Goal: Book appointment/travel/reservation

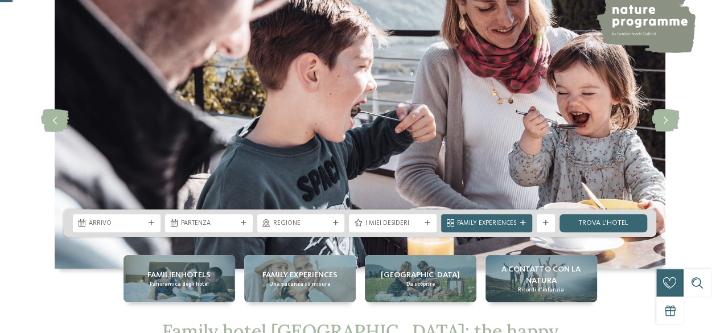
scroll to position [114, 0]
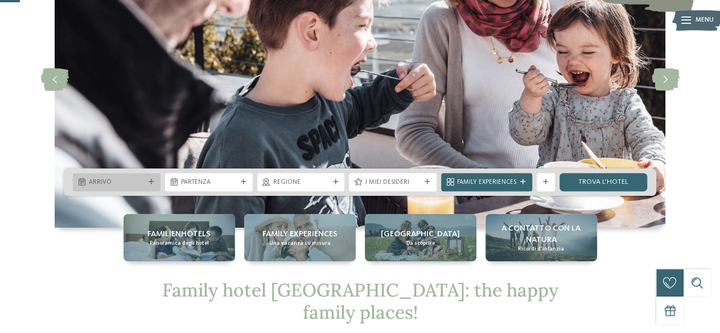
click at [121, 187] on div "Arrivo" at bounding box center [117, 182] width 88 height 18
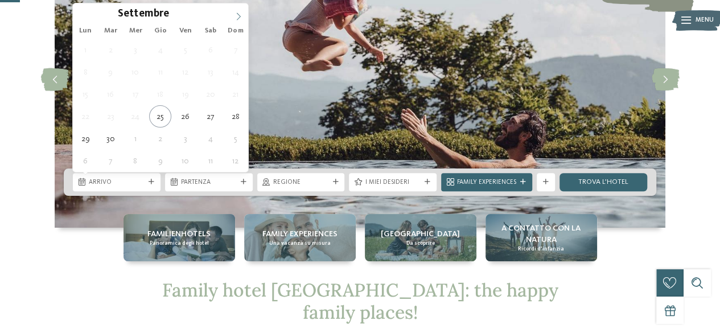
click at [241, 13] on icon at bounding box center [238, 17] width 8 height 8
click at [241, 14] on icon at bounding box center [238, 17] width 8 height 8
click at [241, 15] on icon at bounding box center [238, 17] width 8 height 8
type input "****"
click at [240, 15] on icon at bounding box center [238, 17] width 8 height 8
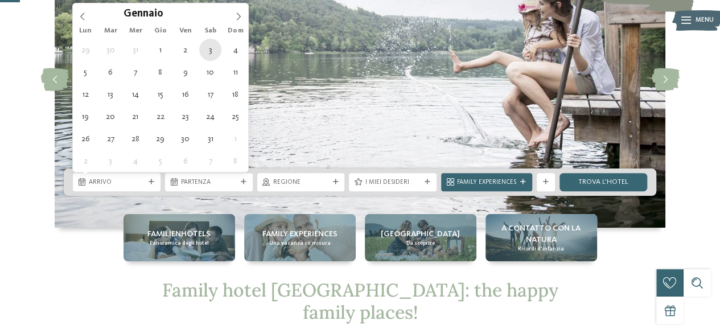
type div "03.01.2026"
type input "****"
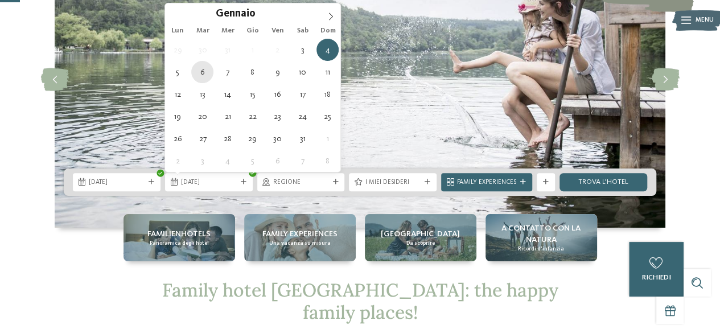
type div "06.01.2026"
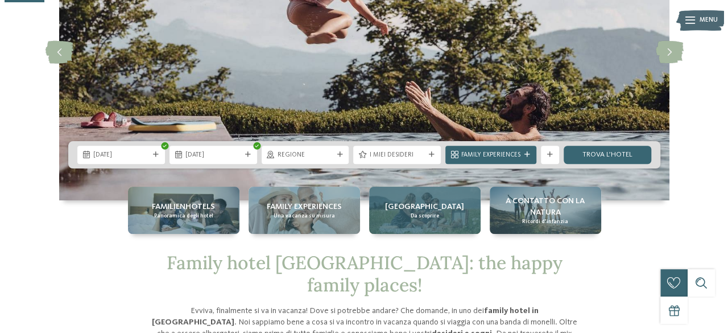
scroll to position [57, 0]
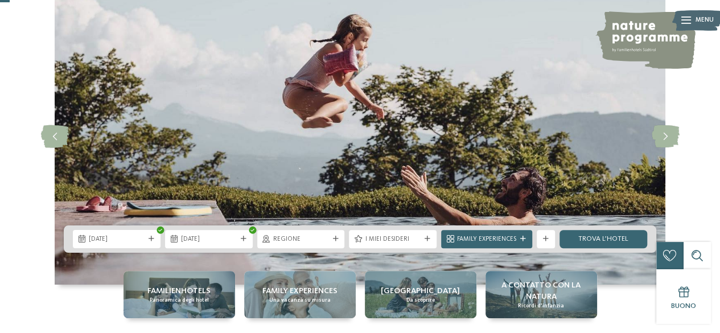
click at [377, 242] on span "I miei desideri" at bounding box center [393, 239] width 56 height 9
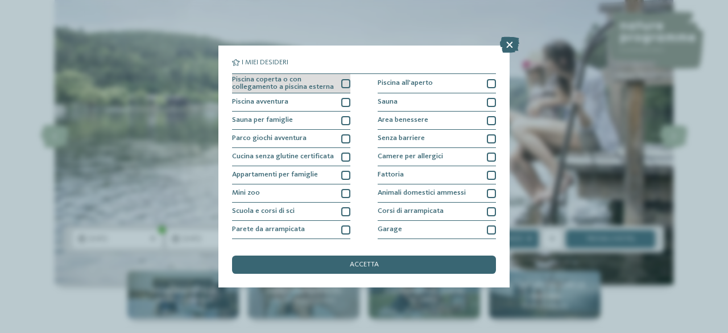
click at [345, 81] on div at bounding box center [345, 83] width 9 height 9
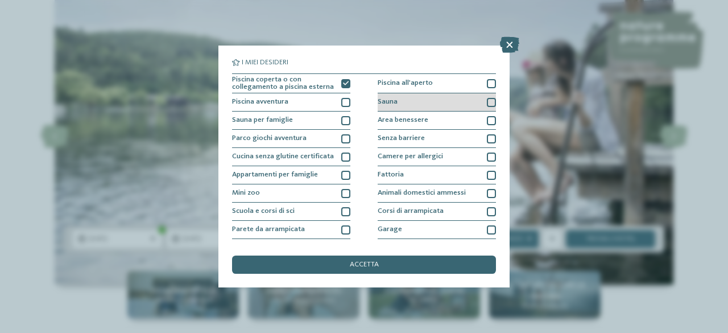
click at [487, 104] on div at bounding box center [491, 102] width 9 height 9
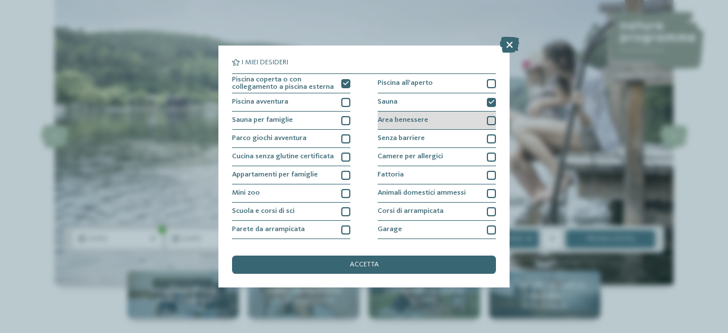
click at [488, 121] on div at bounding box center [491, 120] width 9 height 9
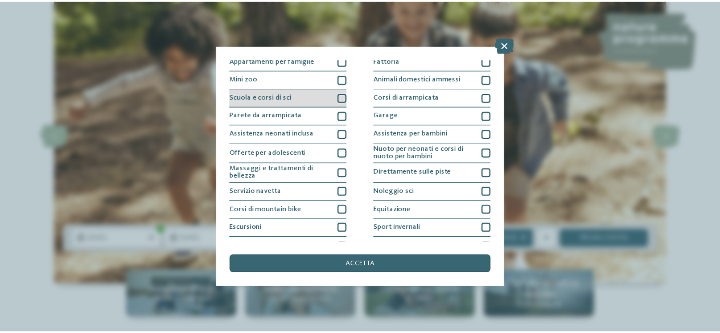
scroll to position [145, 0]
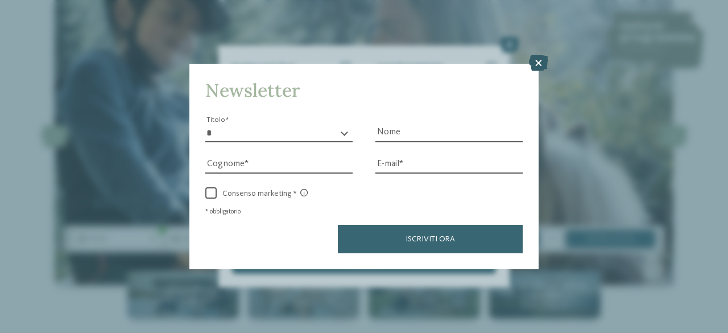
click at [538, 63] on icon at bounding box center [538, 63] width 19 height 16
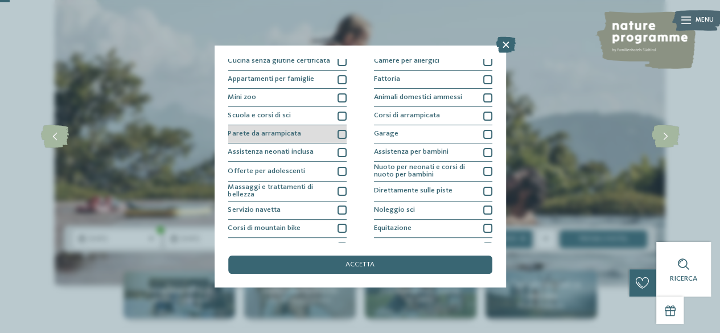
scroll to position [114, 0]
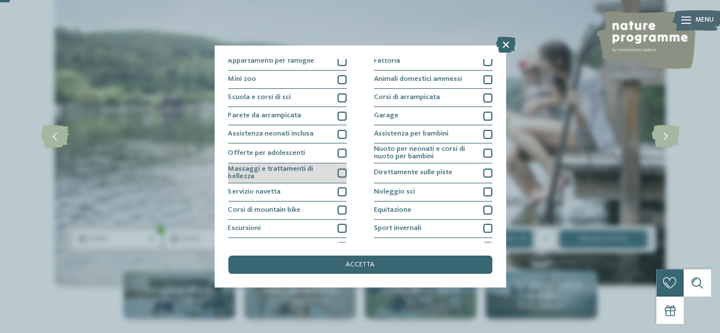
click at [339, 172] on div at bounding box center [341, 172] width 9 height 9
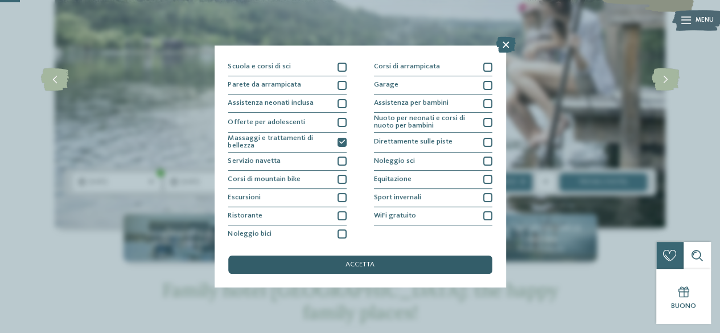
click at [343, 265] on div "accetta" at bounding box center [360, 265] width 264 height 18
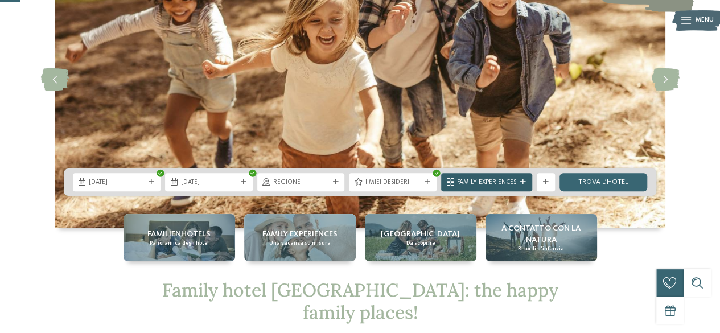
click at [510, 184] on span "Family Experiences" at bounding box center [486, 182] width 59 height 9
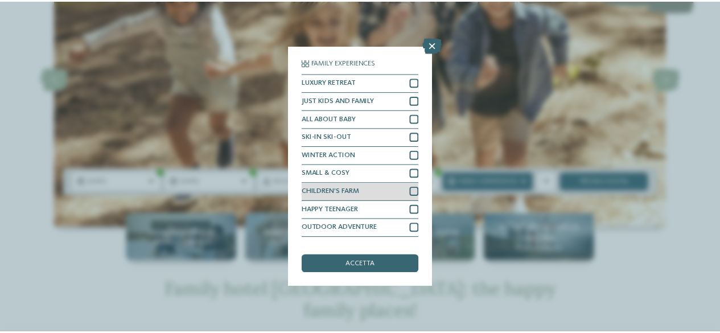
scroll to position [14, 0]
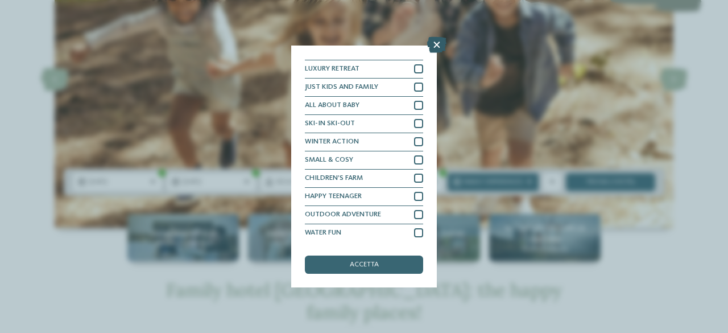
click at [435, 45] on icon at bounding box center [436, 45] width 19 height 16
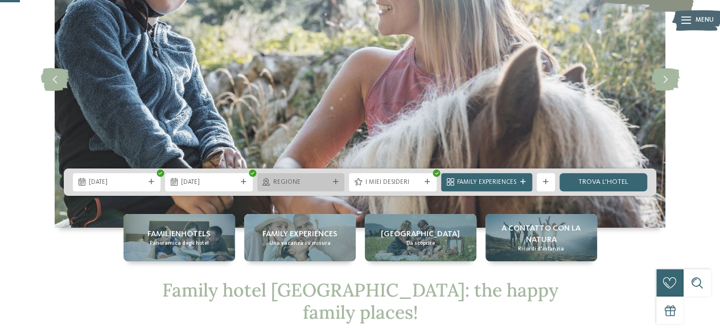
click at [294, 184] on span "Regione" at bounding box center [301, 182] width 56 height 9
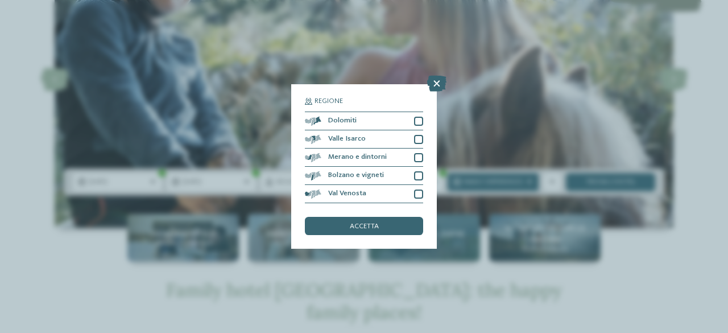
click at [373, 223] on span "accetta" at bounding box center [364, 226] width 29 height 7
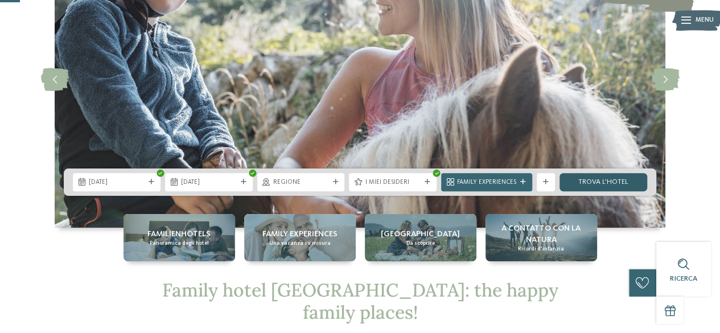
click at [619, 182] on link "trova l’hotel" at bounding box center [603, 182] width 88 height 18
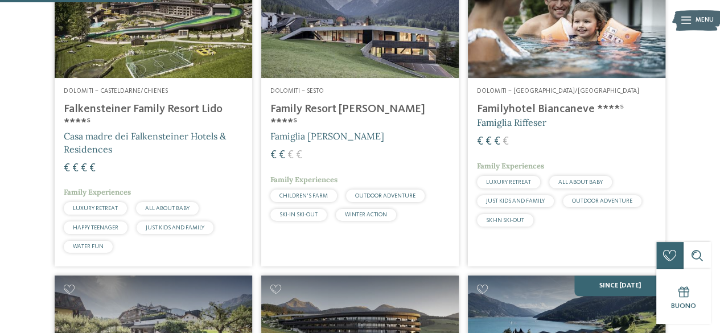
scroll to position [268, 0]
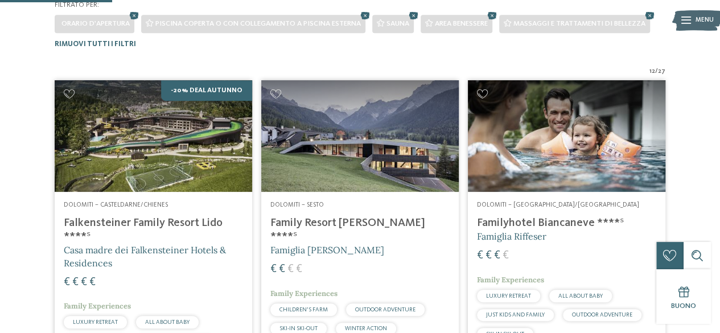
click at [611, 227] on h4 "Familyhotel Biancaneve ****ˢ" at bounding box center [566, 223] width 179 height 14
click at [357, 229] on h4 "Family Resort [PERSON_NAME] ****ˢ" at bounding box center [359, 229] width 179 height 27
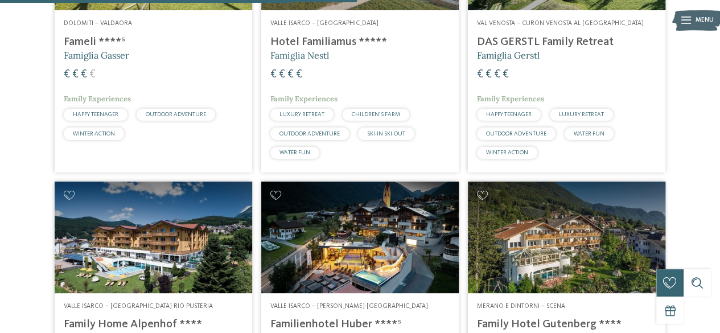
scroll to position [854, 0]
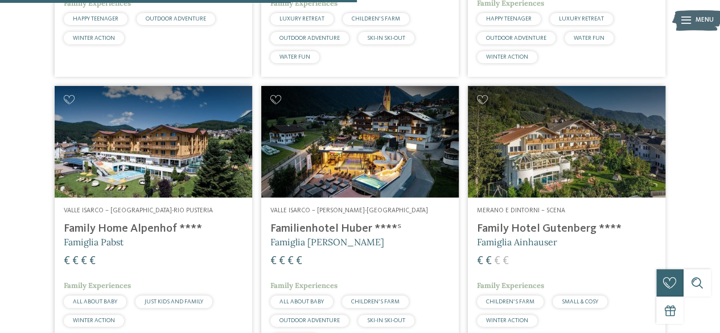
click at [602, 187] on img at bounding box center [566, 141] width 197 height 111
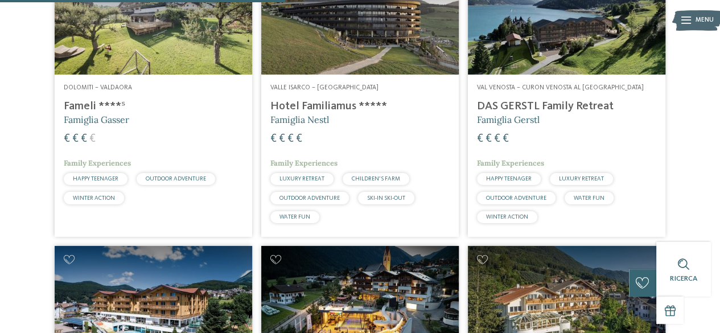
scroll to position [683, 0]
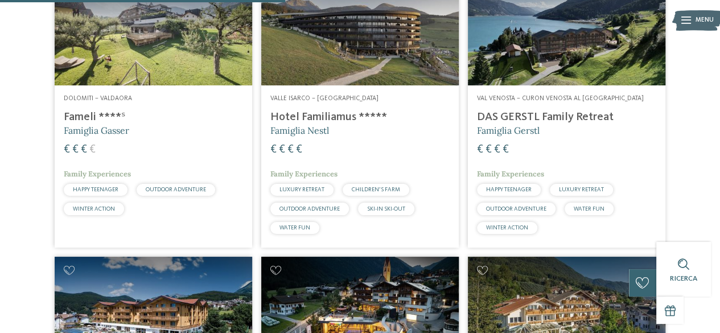
click at [208, 152] on div "€ € € €" at bounding box center [153, 149] width 179 height 15
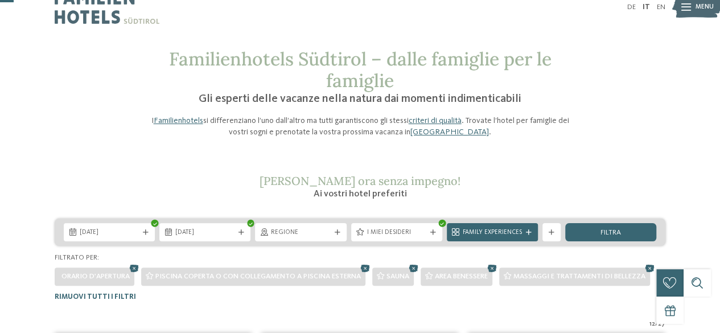
scroll to position [0, 0]
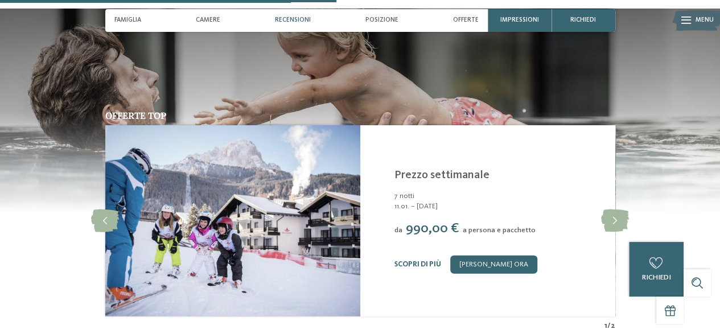
scroll to position [1309, 0]
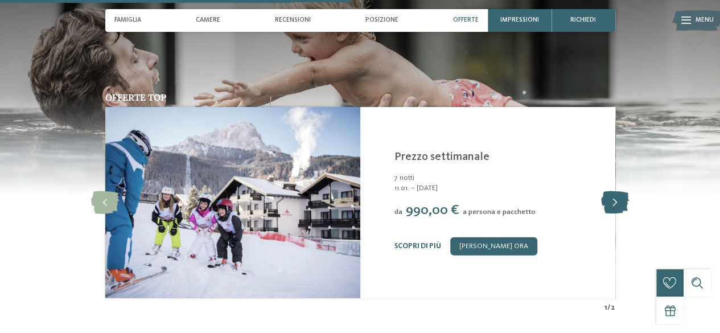
click at [615, 211] on icon at bounding box center [615, 202] width 28 height 23
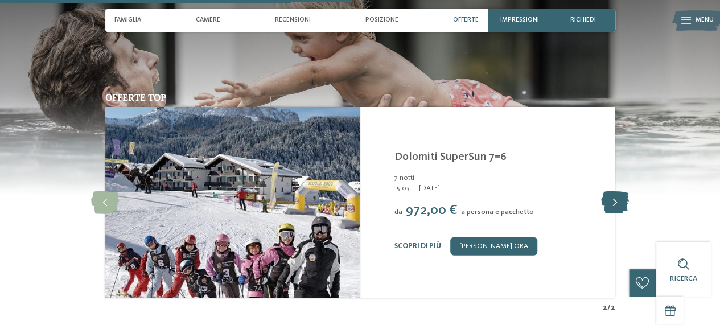
click at [617, 207] on icon at bounding box center [615, 202] width 28 height 23
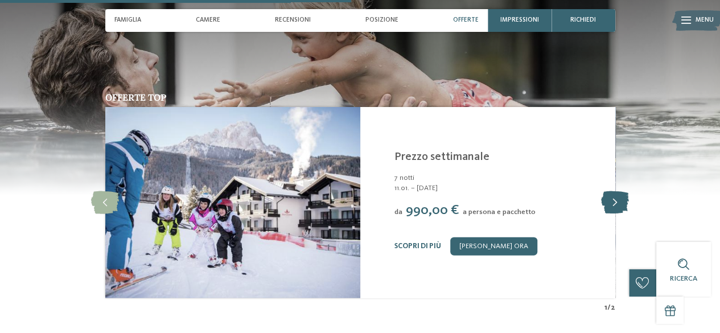
click at [618, 204] on icon at bounding box center [615, 202] width 28 height 23
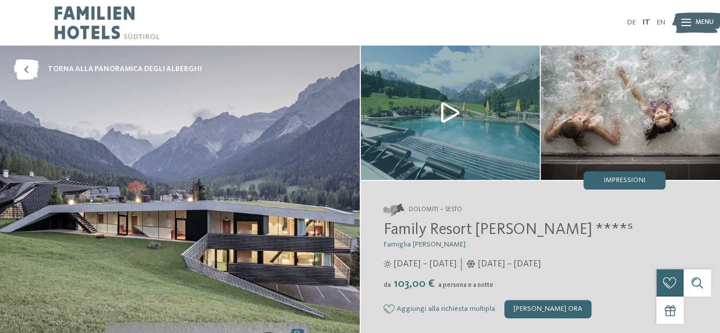
click at [253, 207] on img at bounding box center [180, 193] width 360 height 295
click at [615, 114] on img at bounding box center [630, 113] width 179 height 134
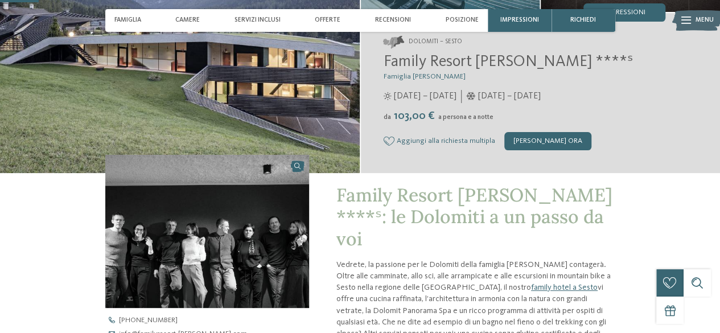
scroll to position [171, 0]
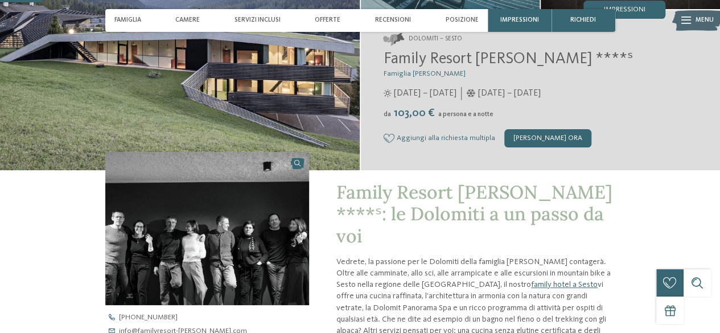
click at [641, 118] on div "da 103,00 € a persona e a notte" at bounding box center [525, 113] width 282 height 13
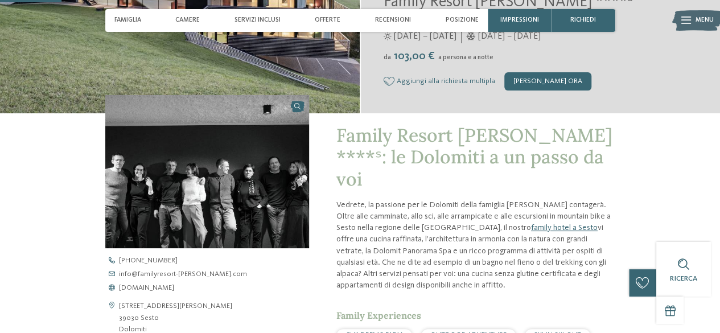
scroll to position [341, 0]
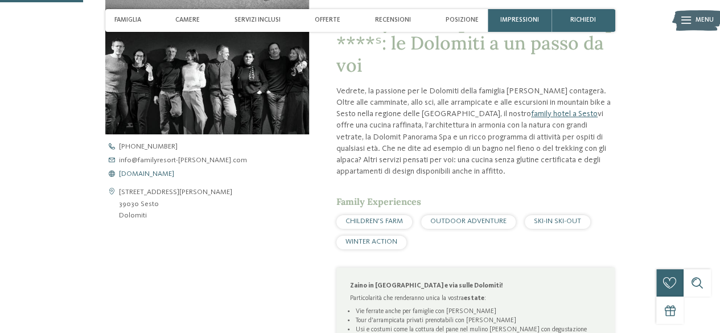
click at [155, 172] on span "www.familyresort-rainer.com" at bounding box center [146, 174] width 55 height 7
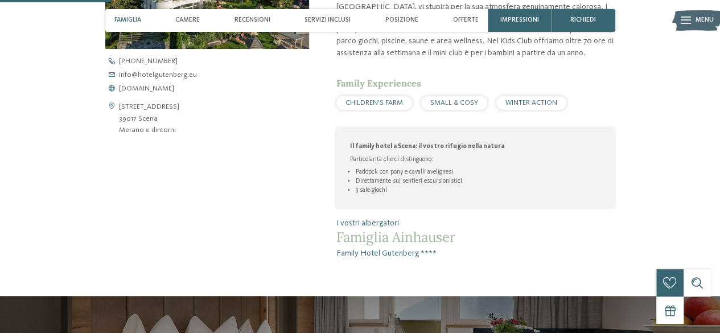
scroll to position [455, 0]
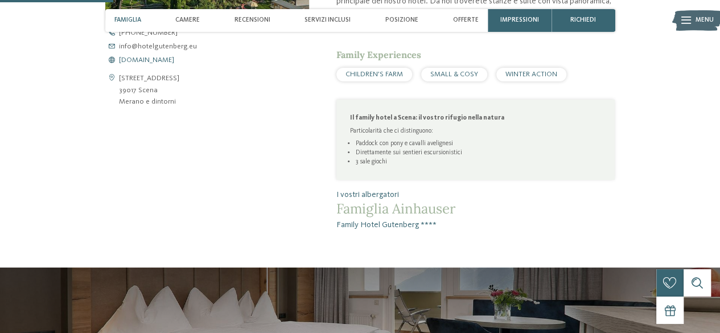
click at [172, 58] on span "[DOMAIN_NAME]" at bounding box center [146, 60] width 55 height 7
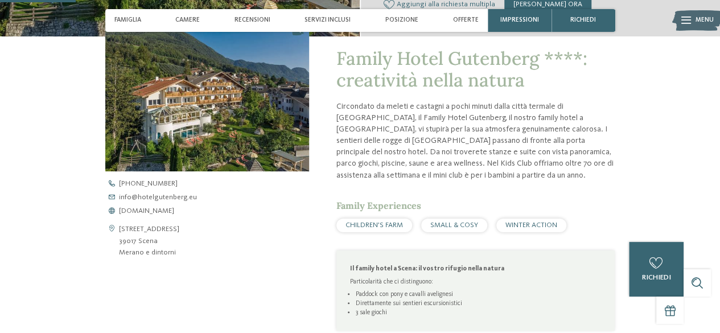
scroll to position [228, 0]
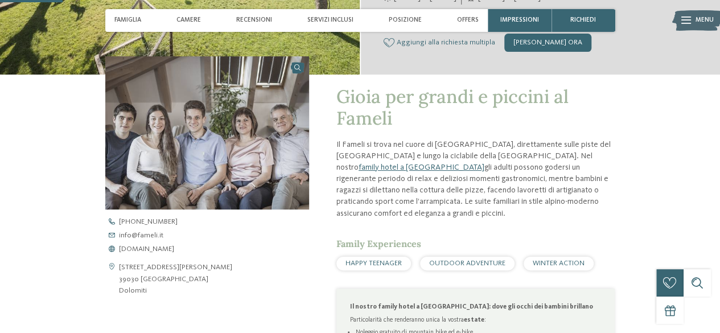
scroll to position [285, 0]
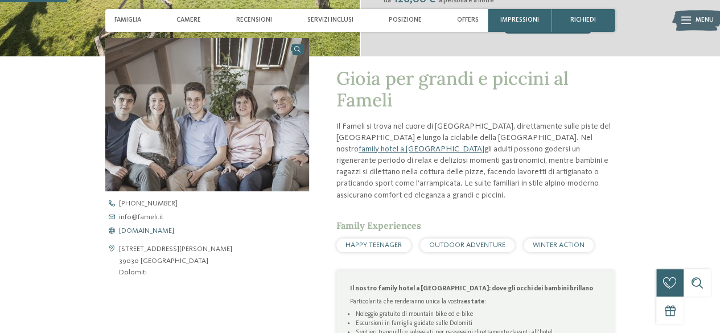
click at [150, 228] on span "www.fameli.it" at bounding box center [146, 231] width 55 height 7
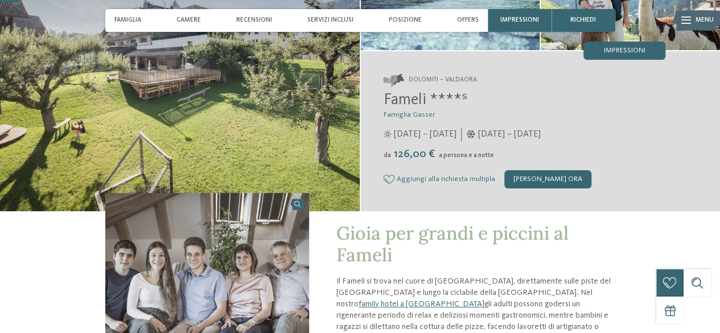
scroll to position [0, 0]
